Goal: Task Accomplishment & Management: Use online tool/utility

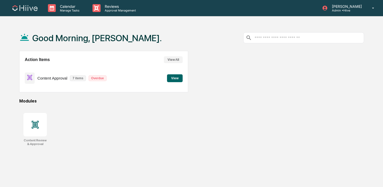
click at [177, 79] on button "View" at bounding box center [175, 78] width 16 height 8
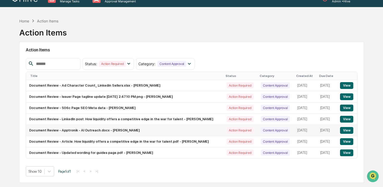
scroll to position [12, 0]
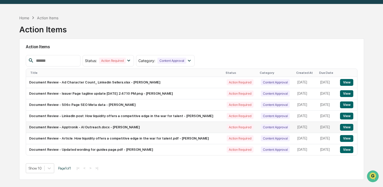
click at [343, 128] on button "View" at bounding box center [346, 127] width 13 height 7
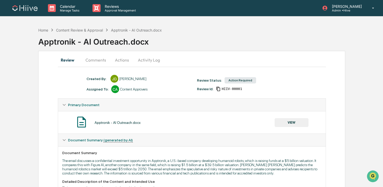
click at [118, 58] on button "Actions" at bounding box center [121, 60] width 23 height 12
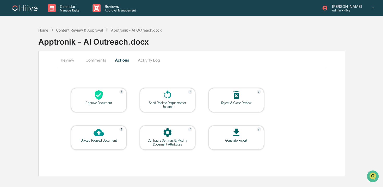
click at [92, 101] on div "Approve Document" at bounding box center [98, 103] width 47 height 4
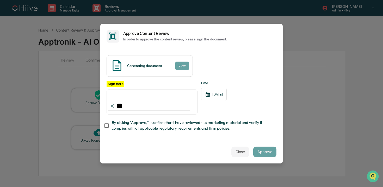
type input "*"
type input "**********"
click at [213, 124] on span "By clicking "Approve," I confirm that I have reviewed this marketing material a…" at bounding box center [192, 126] width 160 height 12
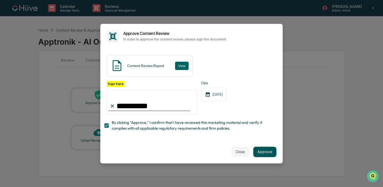
click at [268, 152] on button "Approve" at bounding box center [264, 151] width 23 height 10
